Goal: Entertainment & Leisure: Consume media (video, audio)

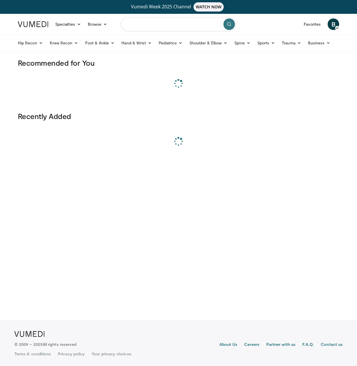
click at [159, 27] on input "Search topics, interventions" at bounding box center [178, 24] width 115 height 14
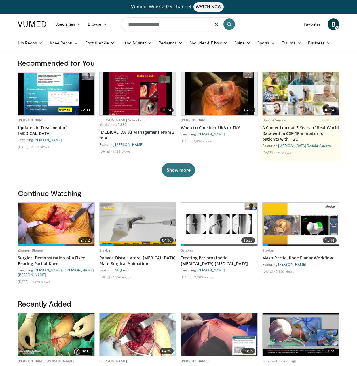
type input "**********"
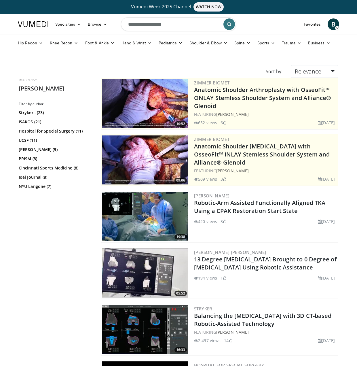
click at [166, 24] on input "**********" at bounding box center [178, 24] width 115 height 14
type input "********"
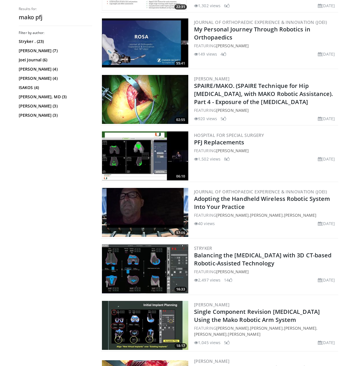
scroll to position [345, 0]
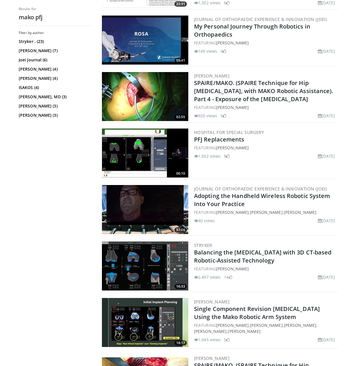
click at [135, 151] on img at bounding box center [145, 152] width 86 height 49
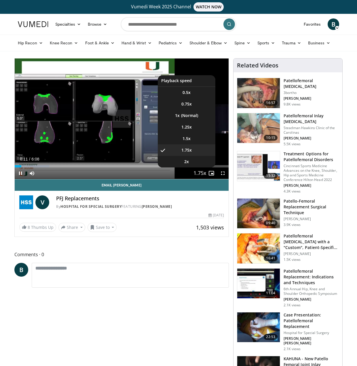
click at [198, 172] on span "Video Player" at bounding box center [200, 174] width 8 height 12
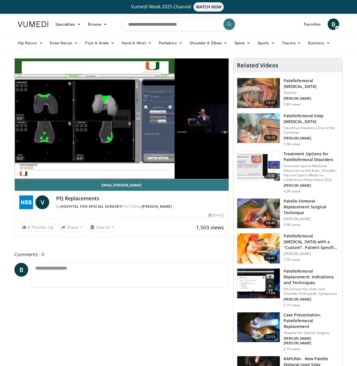
click at [198, 172] on video-js "**********" at bounding box center [122, 118] width 214 height 121
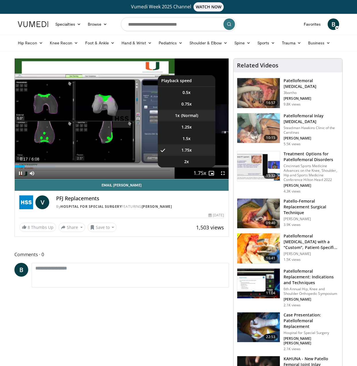
click at [193, 115] on li "1x" at bounding box center [187, 116] width 58 height 12
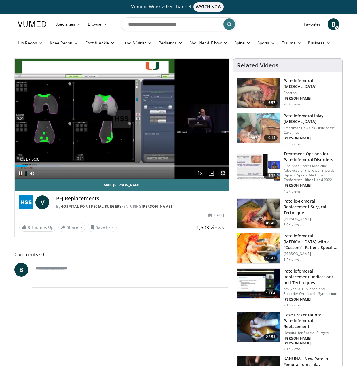
click at [223, 171] on span "Video Player" at bounding box center [223, 173] width 12 height 12
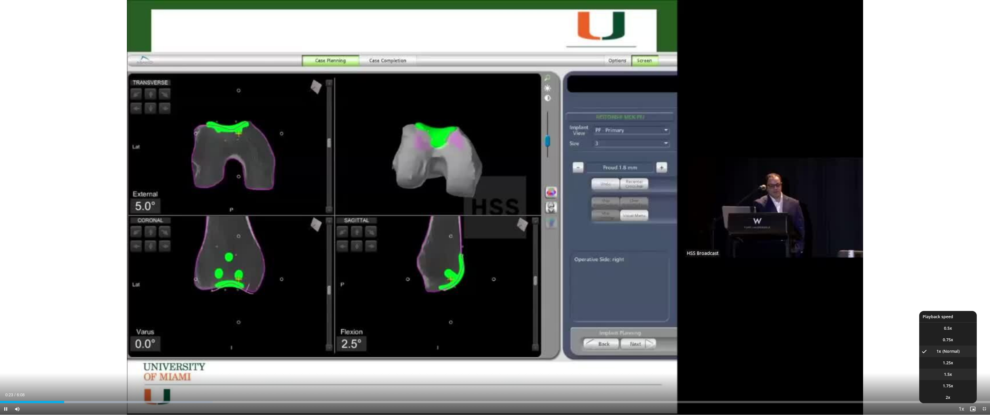
click at [361, 365] on li "1.5x" at bounding box center [949, 374] width 58 height 12
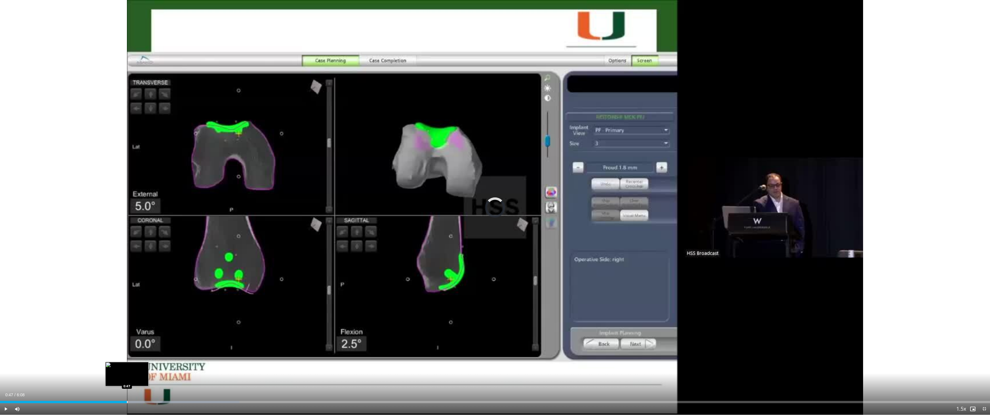
click at [127, 365] on div "Progress Bar" at bounding box center [127, 401] width 1 height 2
click at [147, 365] on div "Current Time 0:47 / Duration 6:08 Pause Skip Backward Skip Forward Mute Loaded …" at bounding box center [495, 409] width 990 height 12
click at [177, 365] on div "Loaded : 32.25% 1:05 1:05" at bounding box center [495, 401] width 990 height 2
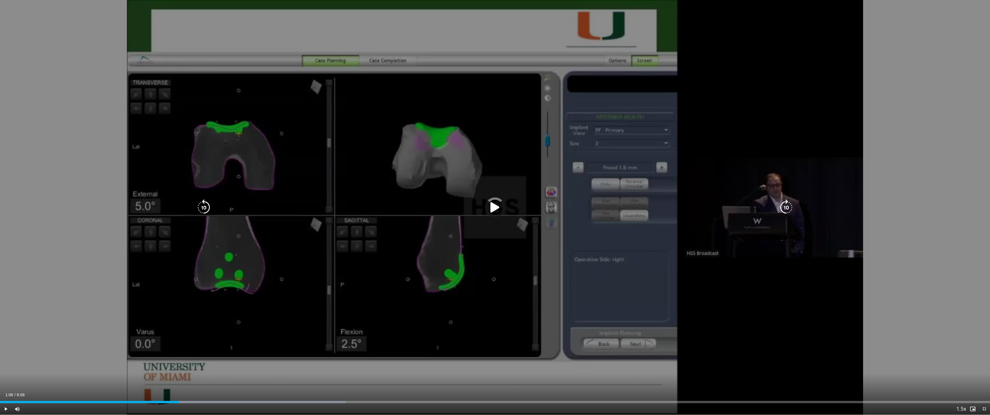
click at [195, 365] on div "Loaded : 34.94% 1:06 1:12" at bounding box center [495, 399] width 990 height 5
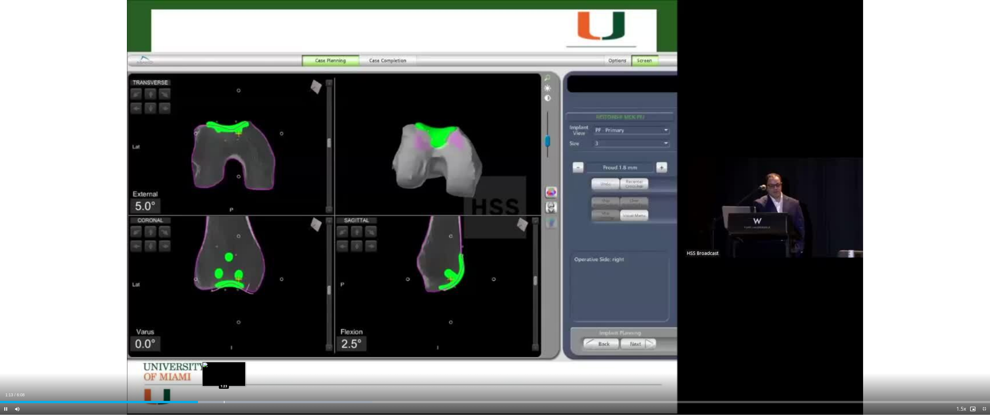
click at [225, 365] on div "Loaded : 37.63% 1:13 1:23" at bounding box center [495, 399] width 990 height 5
click at [266, 365] on div "Loaded : 43.01% 1:32 1:38" at bounding box center [495, 399] width 990 height 5
click at [295, 365] on div "Loaded : 45.70% 1:40 1:49" at bounding box center [495, 399] width 990 height 5
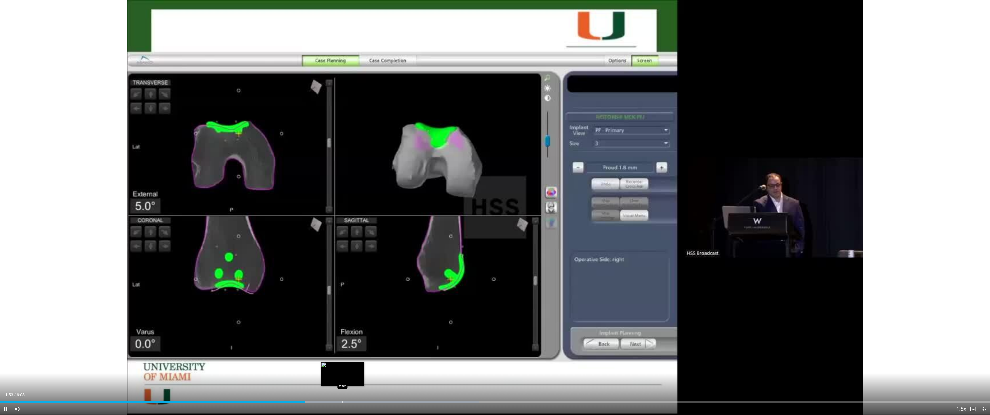
click at [343, 365] on div "Progress Bar" at bounding box center [343, 401] width 1 height 2
click at [322, 365] on div "Progress Bar" at bounding box center [322, 401] width 1 height 2
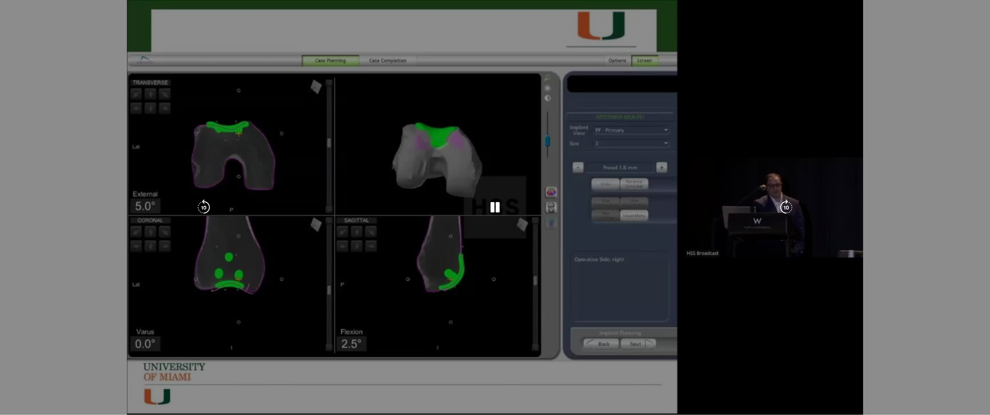
click at [361, 365] on video-js "**********" at bounding box center [495, 207] width 990 height 415
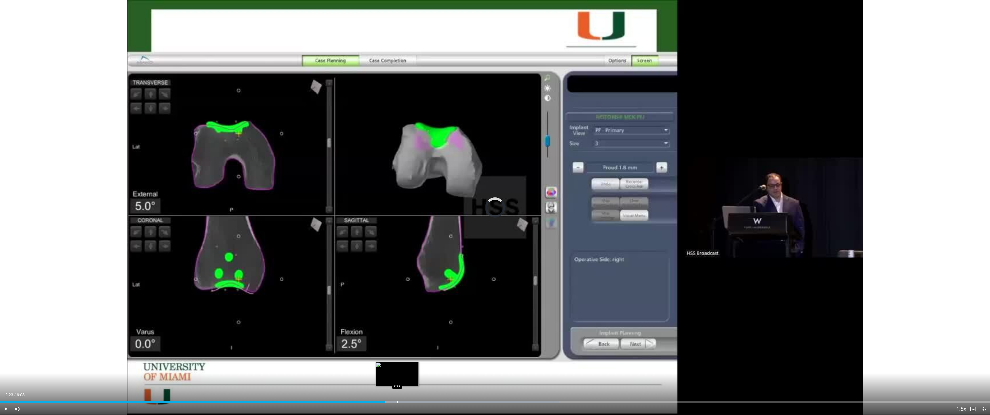
click at [361, 365] on div "Progress Bar" at bounding box center [397, 401] width 1 height 2
click at [361, 365] on div "Loaded : 59.14% 2:33 2:39" at bounding box center [495, 401] width 990 height 2
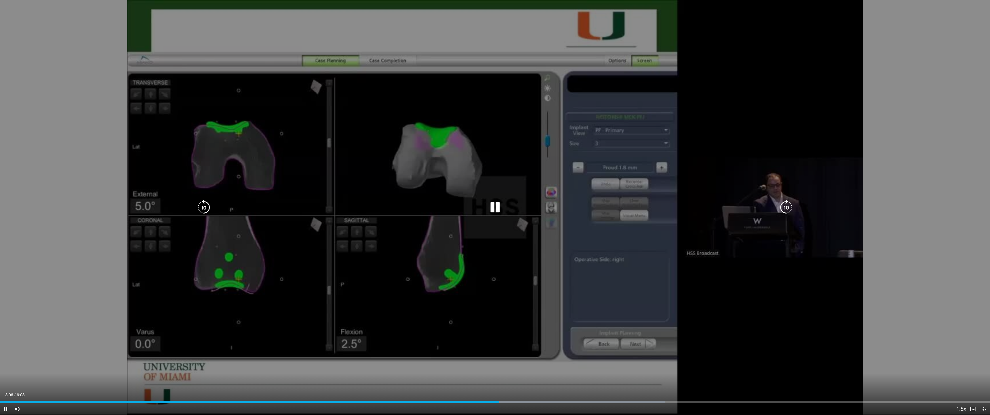
click at [361, 205] on div "Video Player" at bounding box center [495, 208] width 594 height 12
click at [361, 365] on div "Loaded : 67.77% 3:05 3:05" at bounding box center [495, 399] width 990 height 5
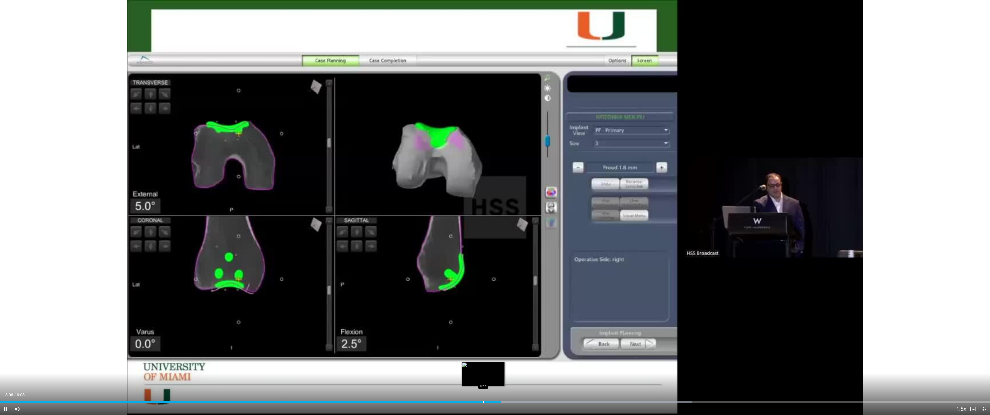
click at [361, 365] on div "Progress Bar" at bounding box center [483, 401] width 1 height 2
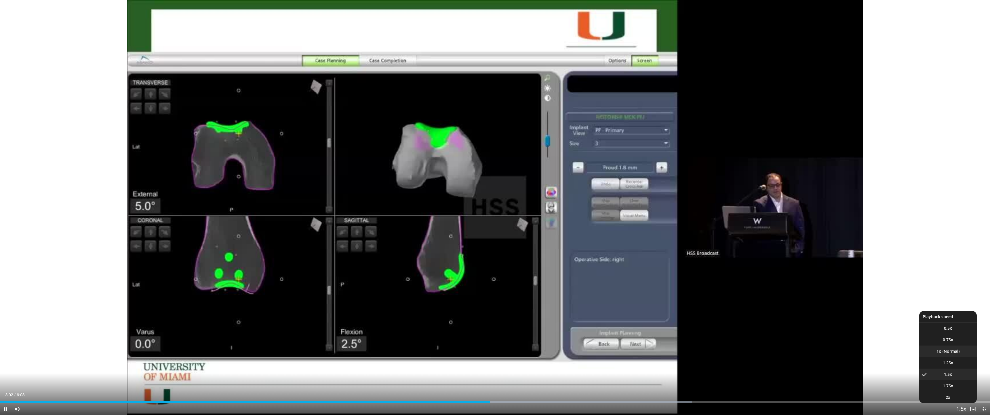
click at [361, 350] on li "1x" at bounding box center [949, 351] width 58 height 12
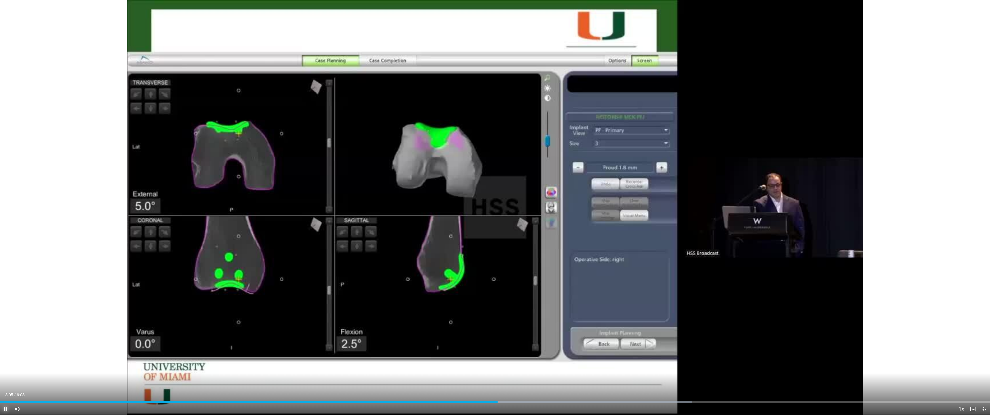
click at [3, 365] on span "Video Player" at bounding box center [6, 409] width 12 height 12
click at [361, 365] on div "Loaded : 69.90% 3:05 2:57" at bounding box center [495, 399] width 990 height 5
click at [9, 365] on span "Video Player" at bounding box center [6, 409] width 12 height 12
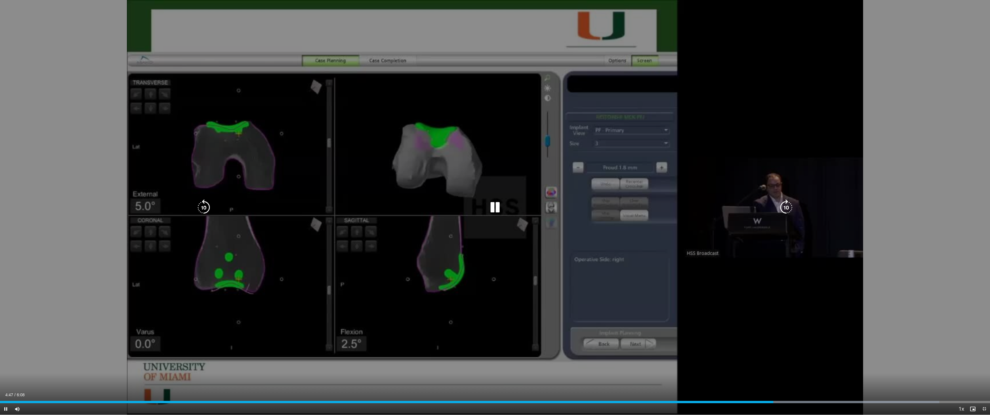
click at [321, 140] on div "10 seconds Tap to unmute" at bounding box center [495, 207] width 990 height 414
